Goal: Find contact information: Find contact information

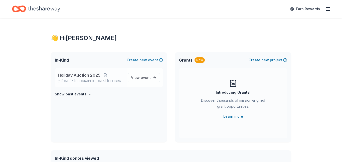
click at [83, 77] on span "Holiday Auction 2025" at bounding box center [79, 75] width 43 height 6
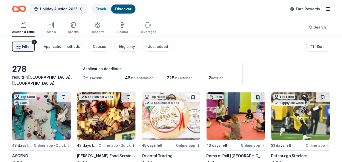
click at [31, 48] on button "Filter 2" at bounding box center [23, 47] width 23 height 10
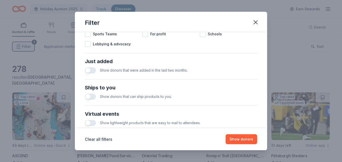
scroll to position [188, 0]
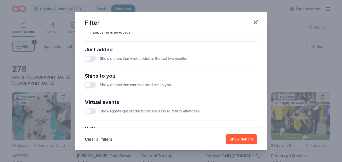
click at [91, 58] on button "button" at bounding box center [90, 59] width 11 height 6
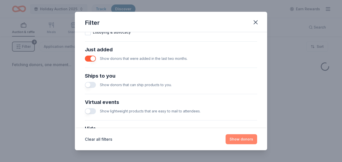
click at [243, 136] on button "Show donors" at bounding box center [242, 139] width 32 height 10
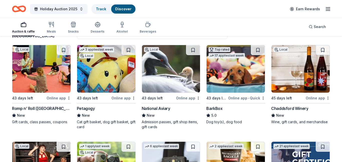
scroll to position [22, 0]
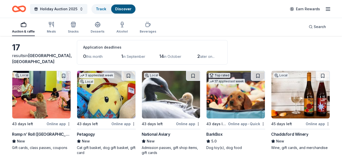
click at [89, 132] on div "Petagogy" at bounding box center [86, 134] width 18 height 6
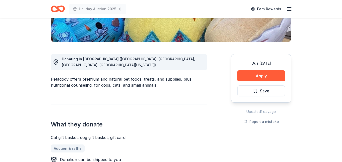
scroll to position [116, 0]
